Goal: Communication & Community: Participate in discussion

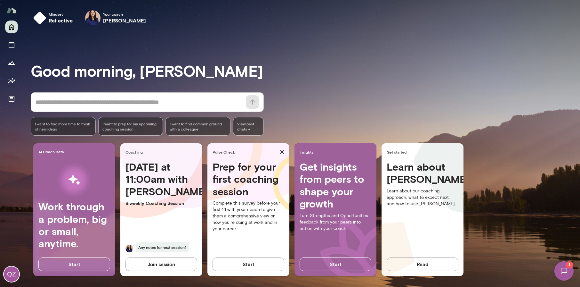
click at [566, 268] on img at bounding box center [564, 270] width 26 height 26
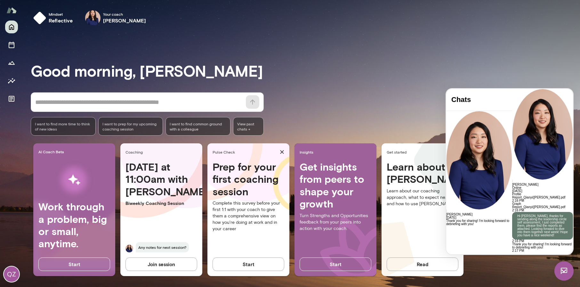
click at [468, 57] on div "Good morning, Qianyi * ​ ​ I want to find more time to think of new ideas I wan…" at bounding box center [305, 159] width 549 height 242
